Goal: Task Accomplishment & Management: Complete application form

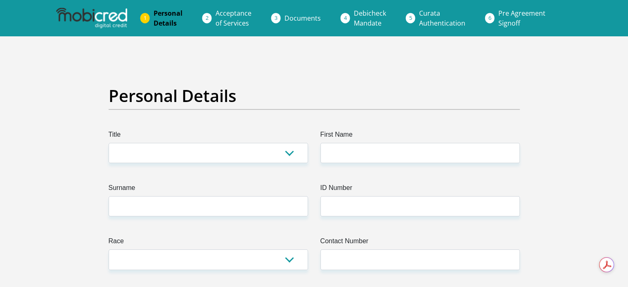
click at [97, 24] on img at bounding box center [91, 18] width 71 height 21
click at [112, 18] on img at bounding box center [91, 18] width 71 height 21
click at [112, 19] on img at bounding box center [91, 18] width 71 height 21
click at [114, 21] on img at bounding box center [91, 18] width 71 height 21
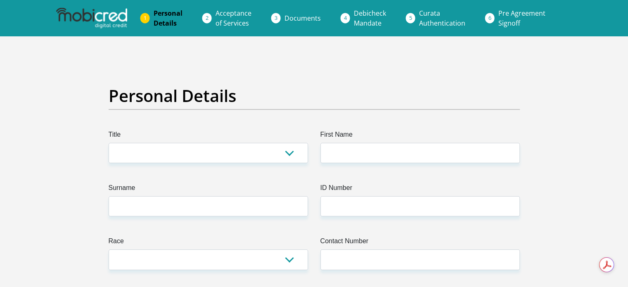
click at [96, 22] on img at bounding box center [91, 18] width 71 height 21
click at [96, 23] on img at bounding box center [91, 18] width 71 height 21
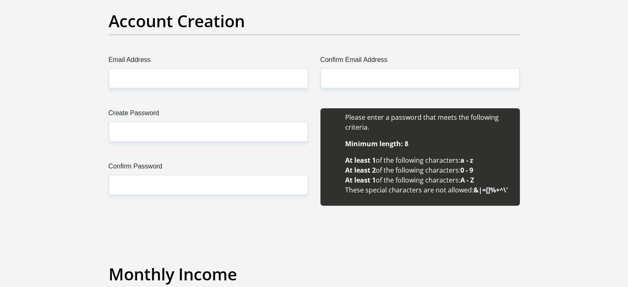
scroll to position [537, 0]
